Goal: Navigation & Orientation: Find specific page/section

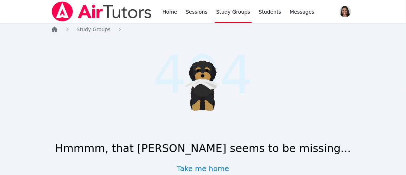
click at [55, 30] on icon "Breadcrumb" at bounding box center [55, 30] width 6 height 6
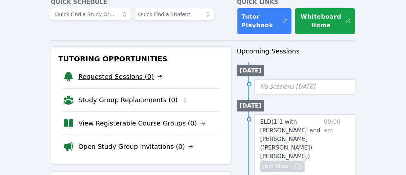
scroll to position [45, 0]
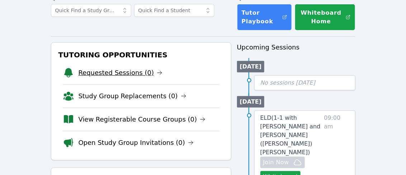
click at [109, 117] on link "View Registerable Course Groups (0)" at bounding box center [141, 119] width 127 height 10
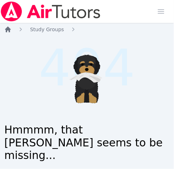
click at [11, 32] on icon "Breadcrumb" at bounding box center [7, 29] width 7 height 7
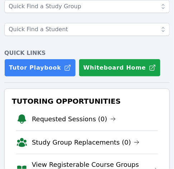
scroll to position [103, 0]
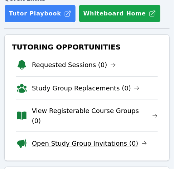
click at [67, 138] on link "Open Study Group Invitations (0)" at bounding box center [89, 143] width 115 height 10
